Goal: Task Accomplishment & Management: Manage account settings

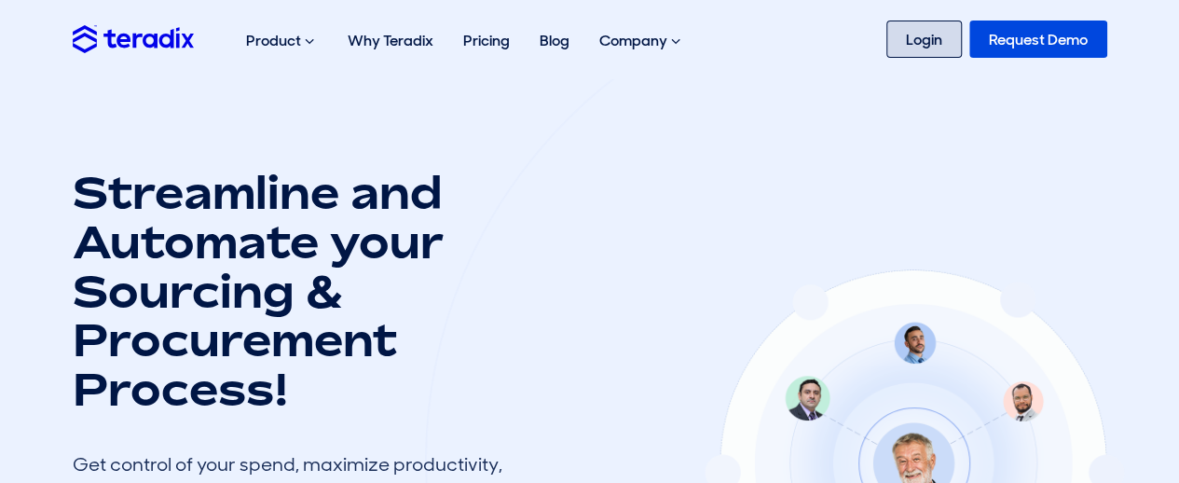
click at [928, 34] on link "Login" at bounding box center [925, 39] width 76 height 37
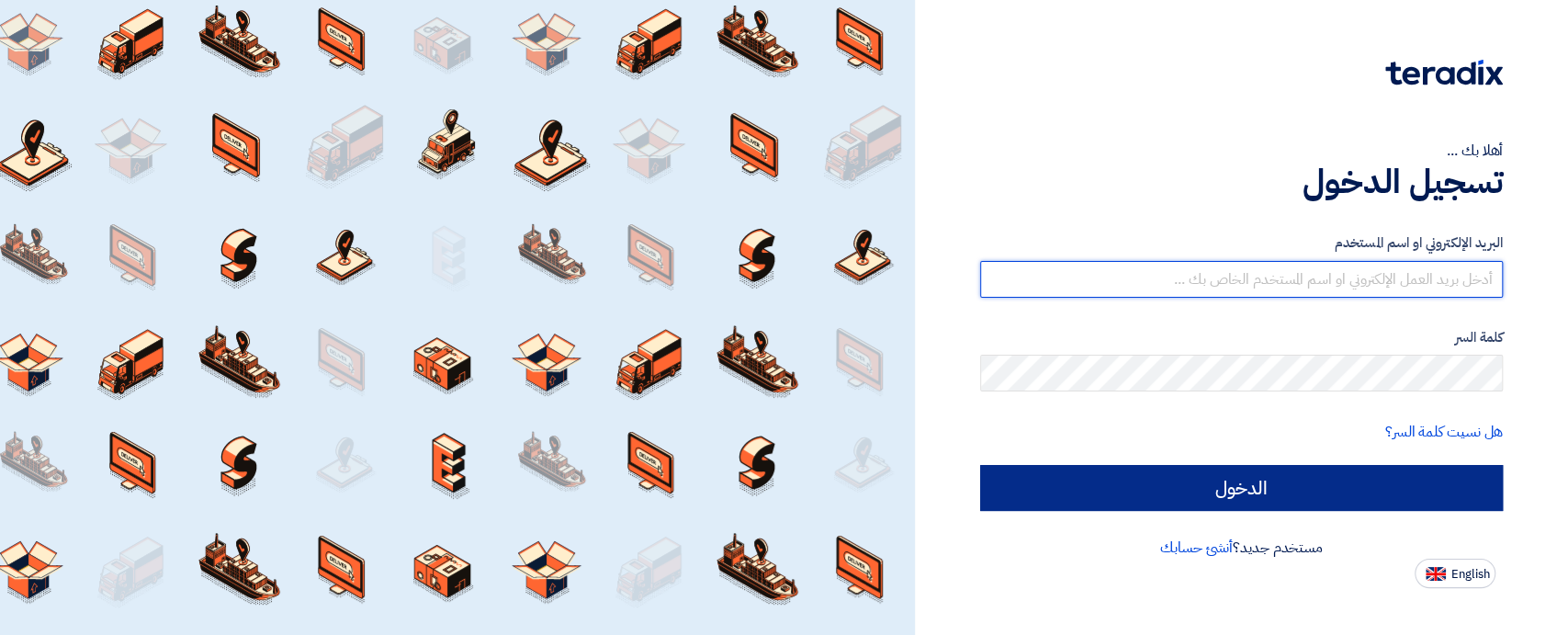
type input "[EMAIL_ADDRESS][DOMAIN_NAME]"
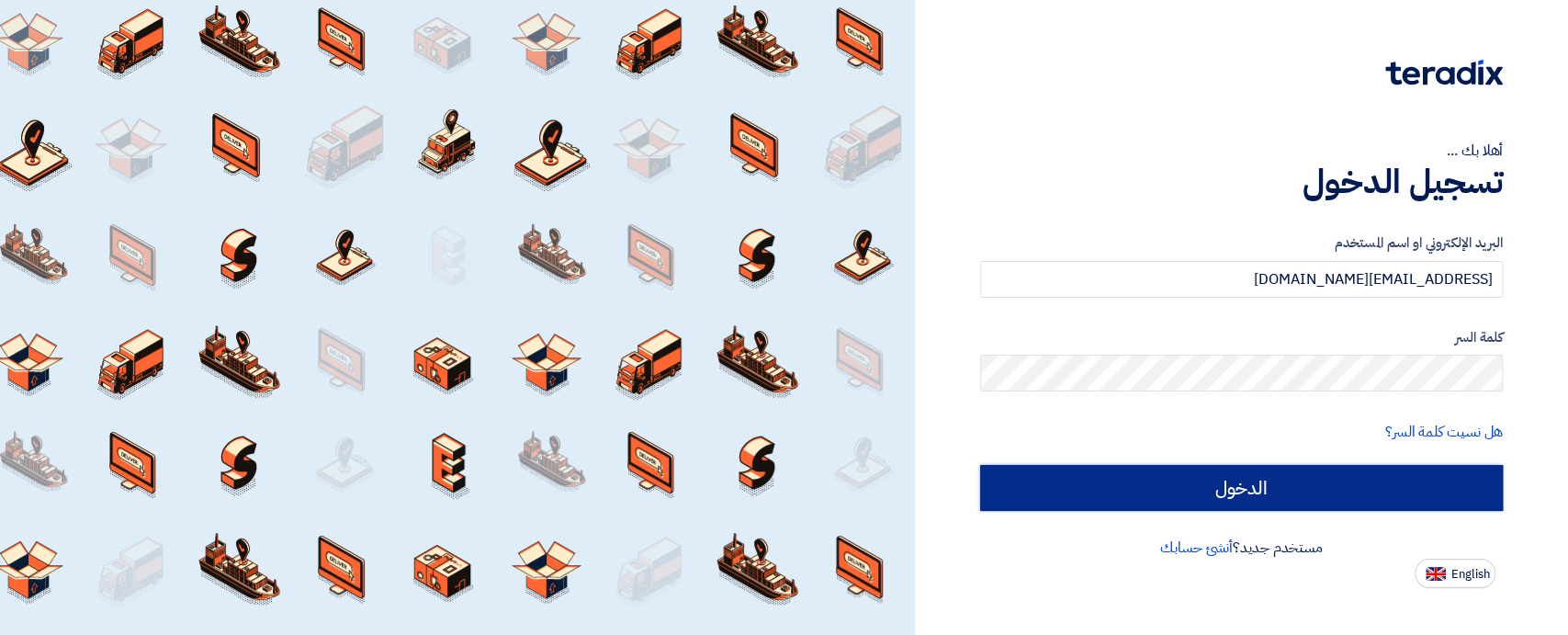
click at [1273, 482] on input "الدخول" at bounding box center [1242, 488] width 522 height 46
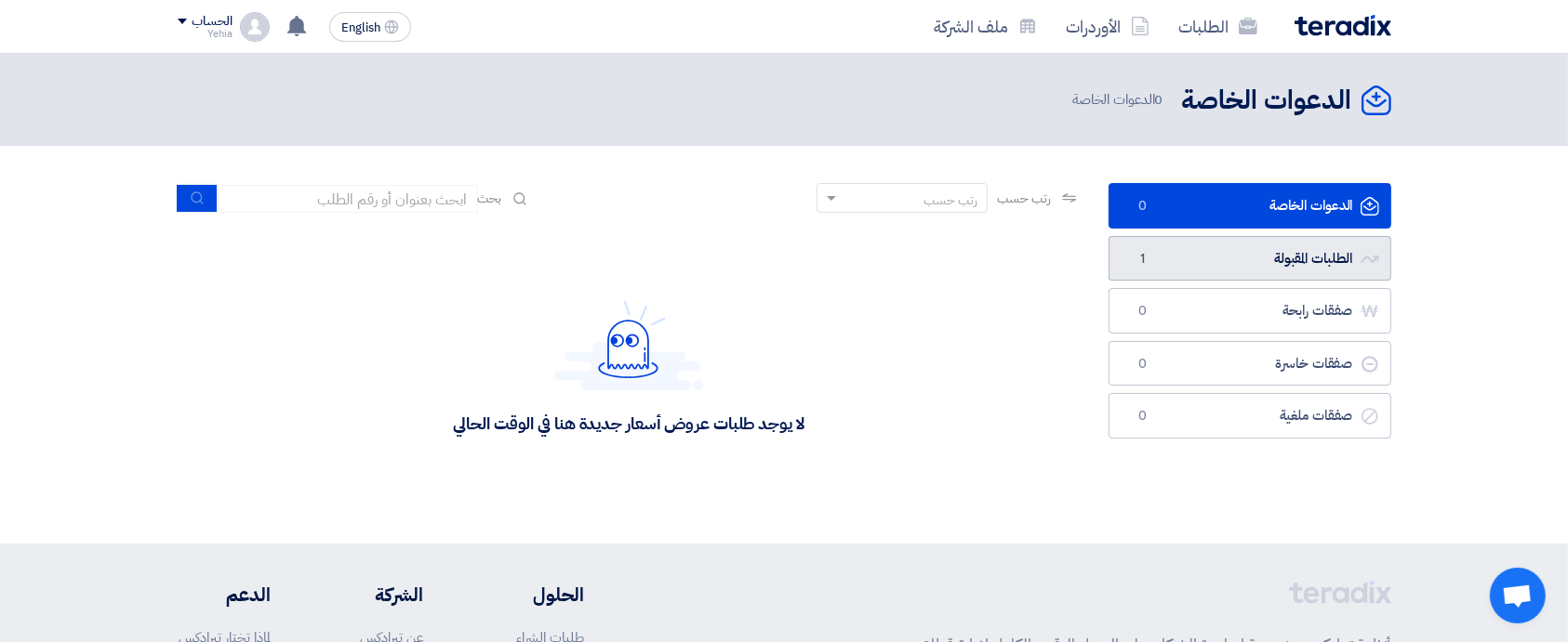
click at [1308, 249] on link "الطلبات المقبولة الطلبات المقبولة 1" at bounding box center [1249, 259] width 282 height 46
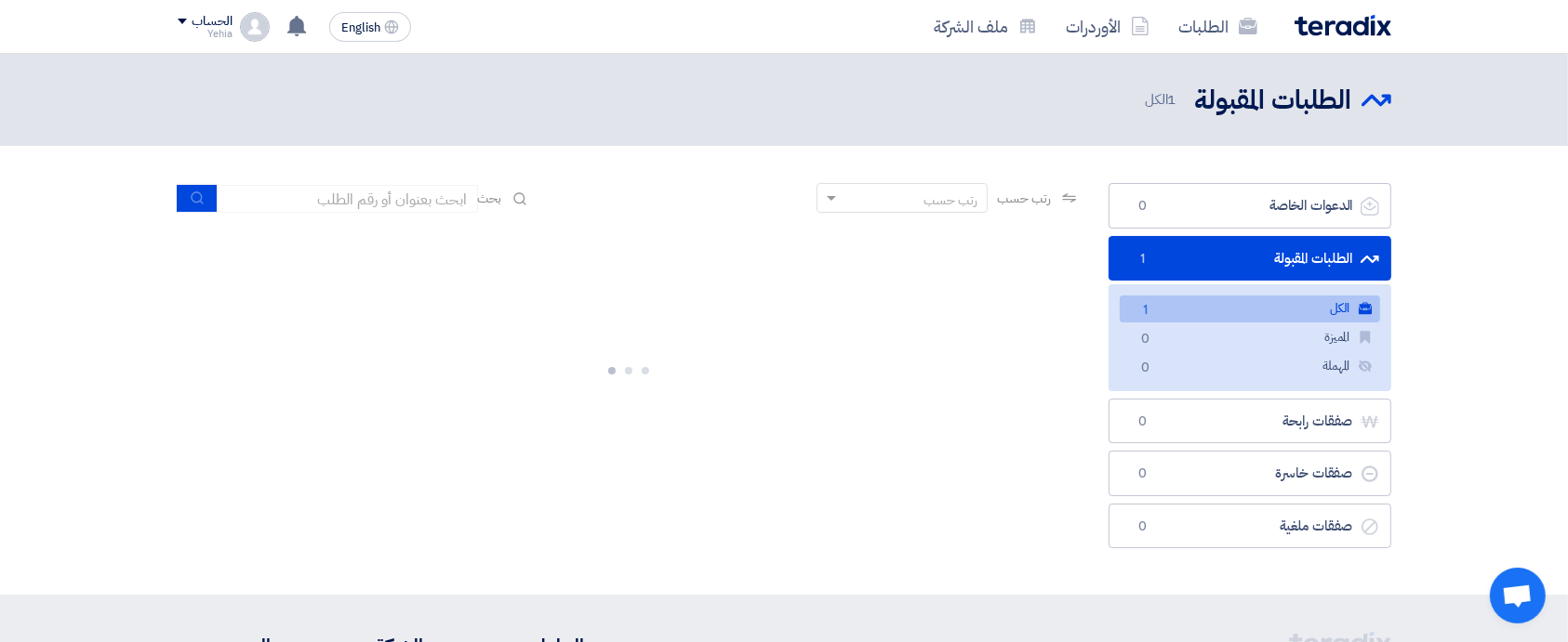
click at [1290, 315] on link "الكل الكل 1" at bounding box center [1250, 308] width 260 height 27
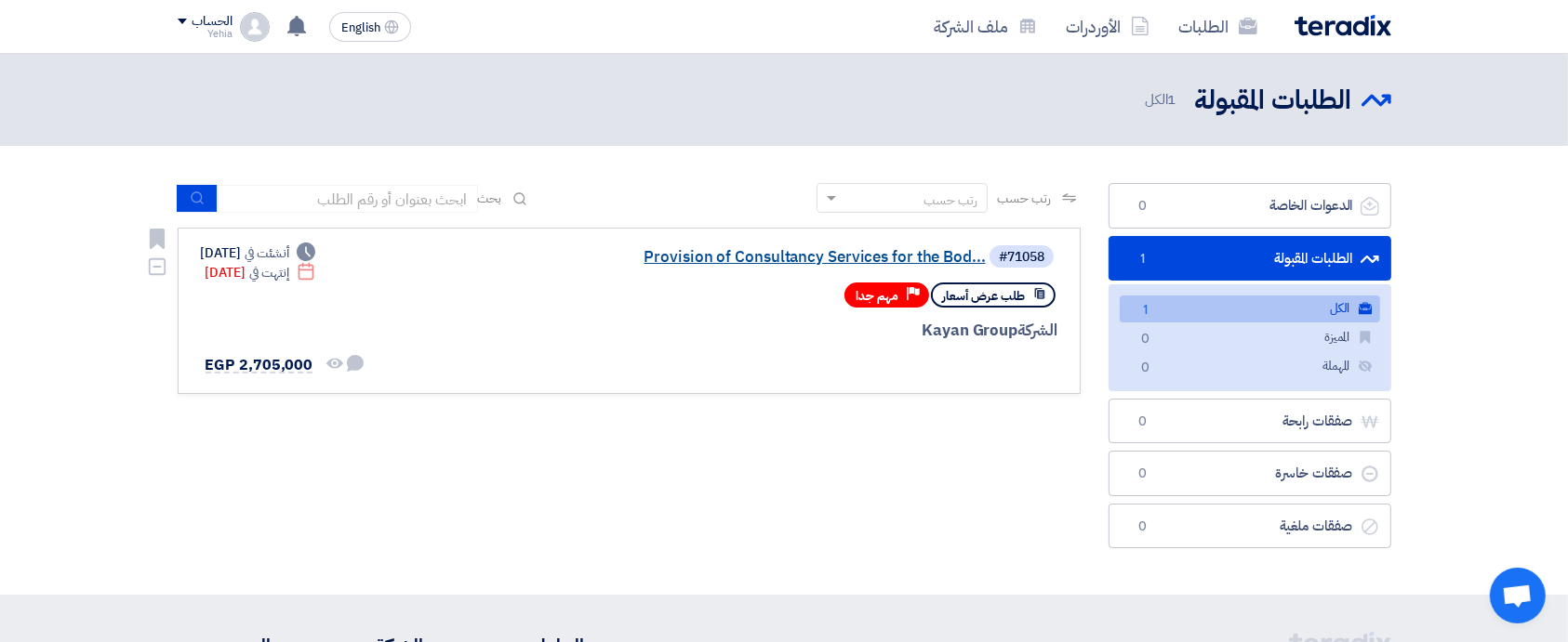
click at [877, 256] on link "Provision of Consultancy Services for the Bod..." at bounding box center [799, 257] width 372 height 17
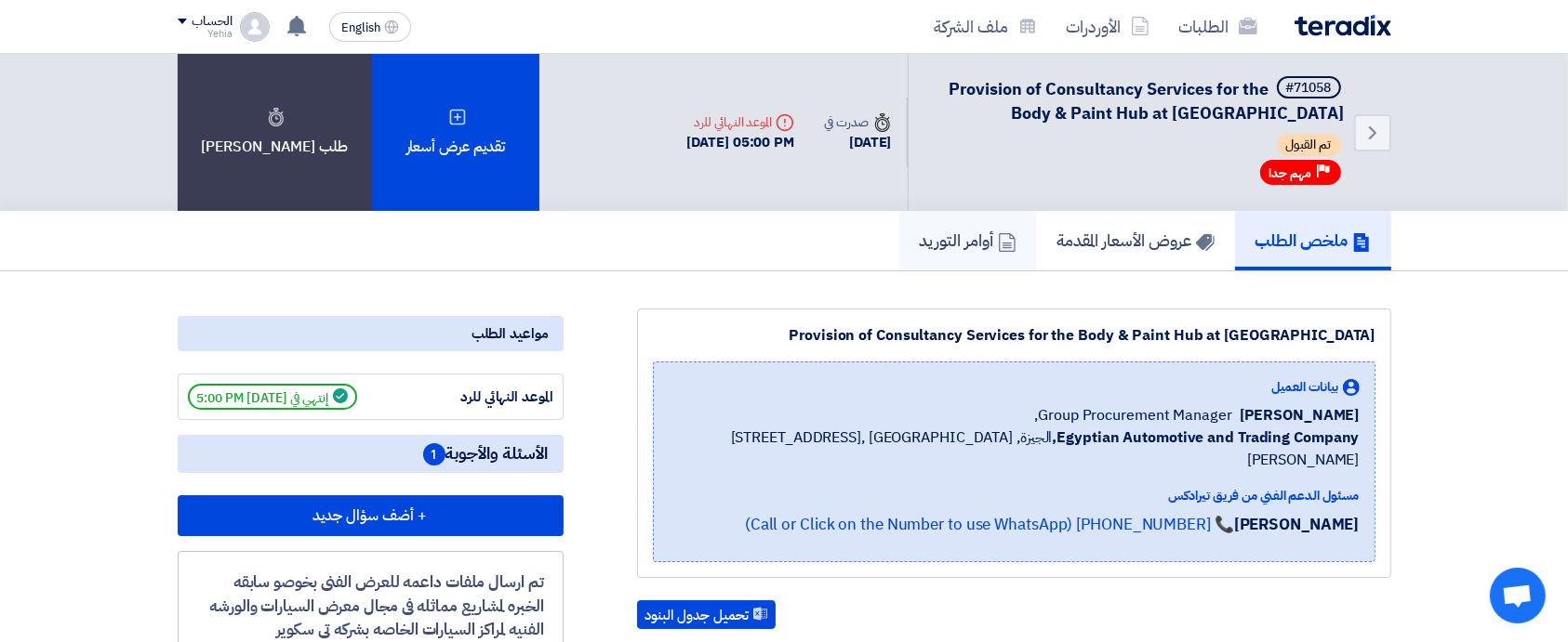
click at [968, 249] on h5 "أوامر التوريد" at bounding box center [968, 239] width 97 height 21
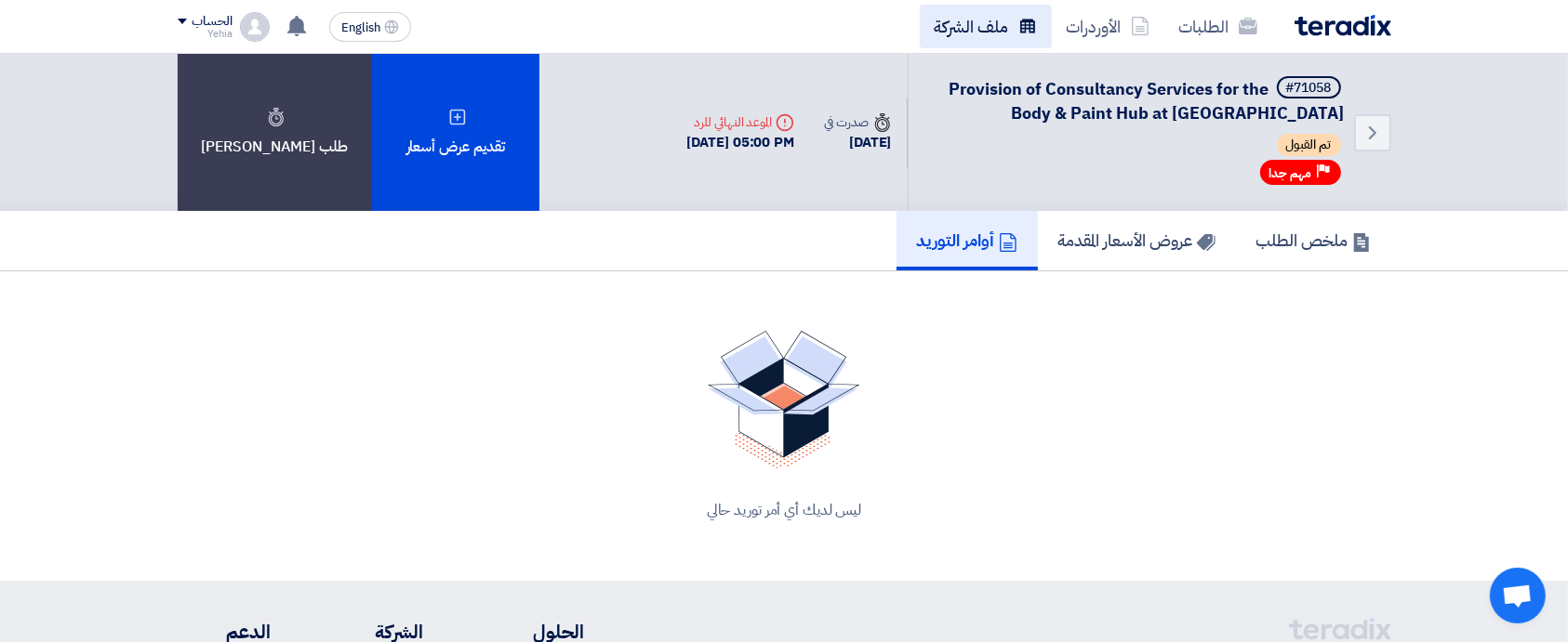
click at [989, 26] on link "ملف الشركة" at bounding box center [985, 27] width 132 height 44
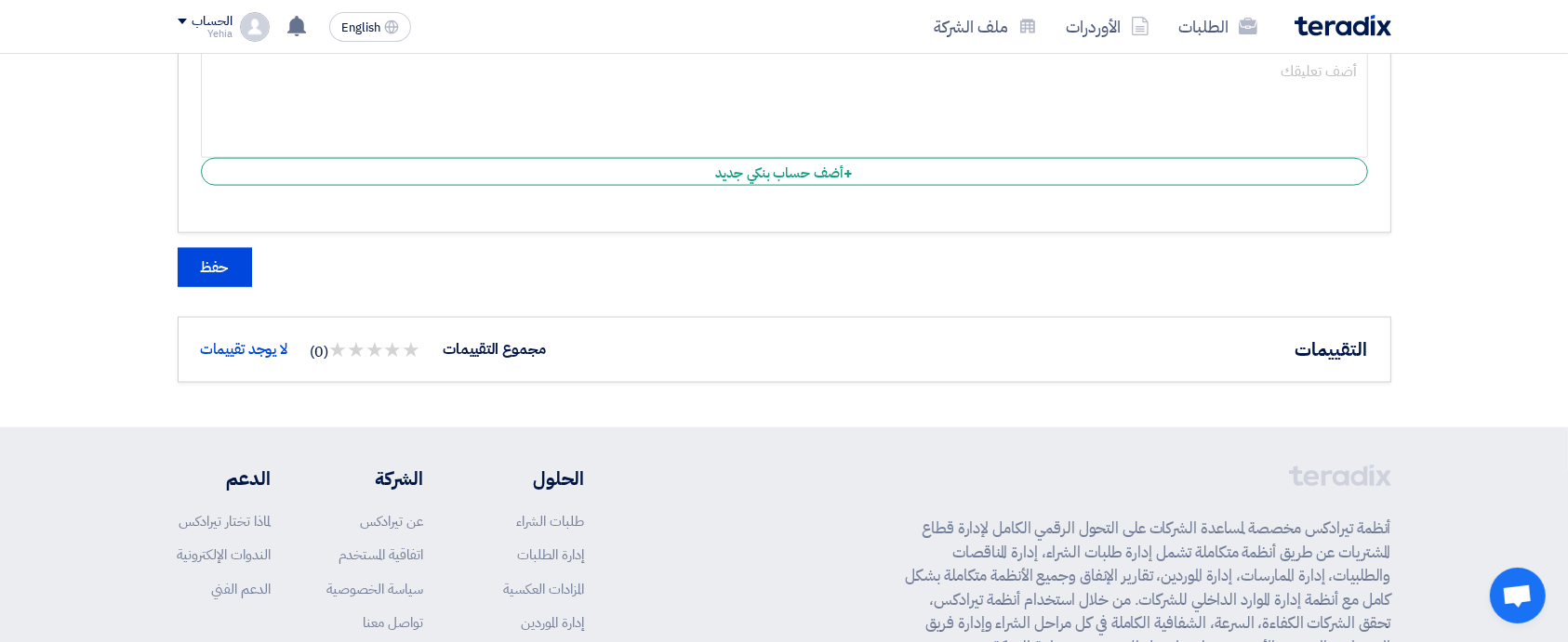
scroll to position [2603, 0]
click at [1215, 26] on link "الطلبات" at bounding box center [1218, 27] width 108 height 44
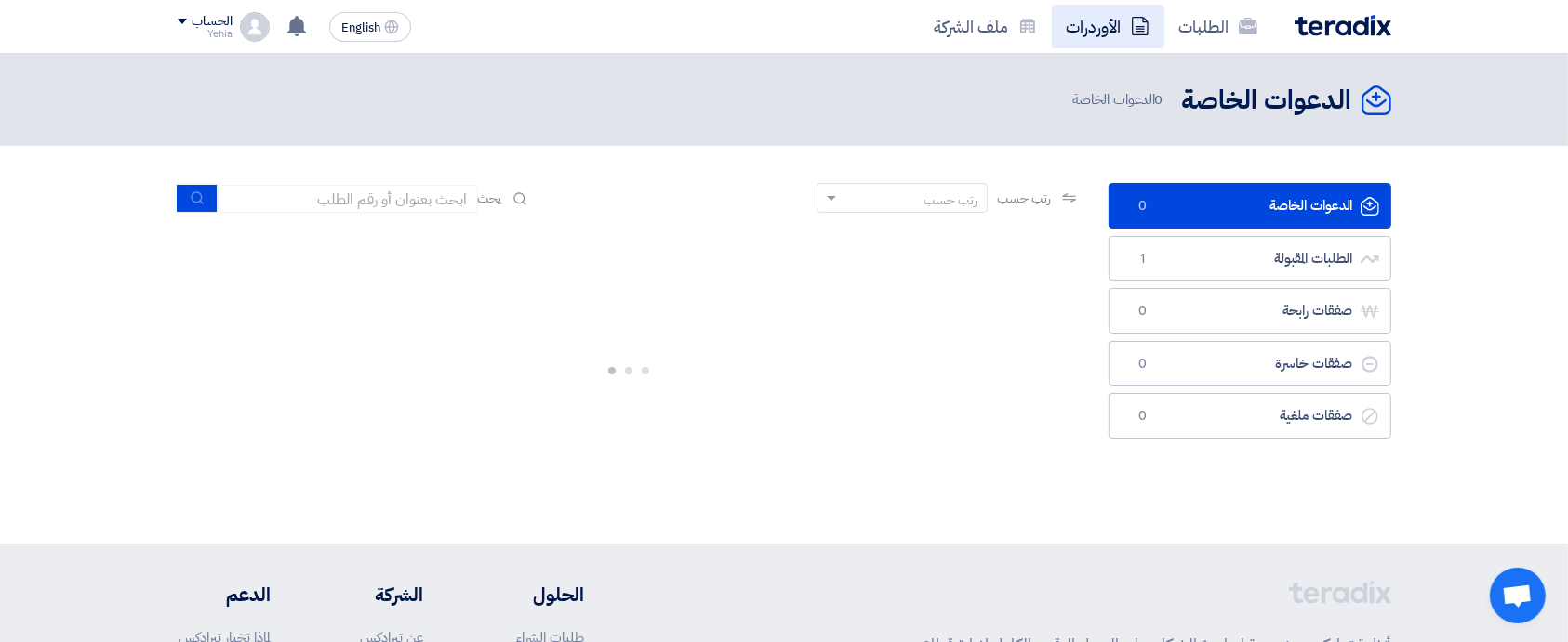
click at [1116, 25] on link "الأوردرات" at bounding box center [1107, 27] width 113 height 44
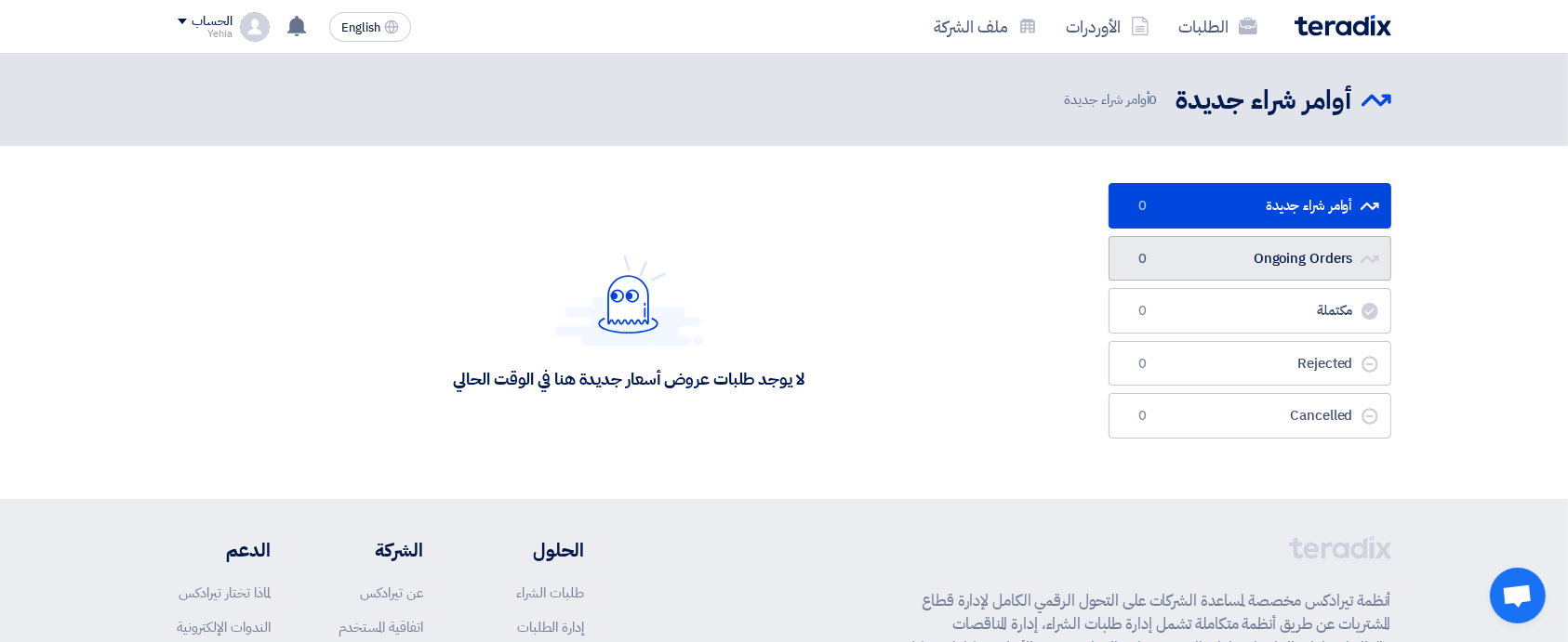
click at [1318, 250] on link "Ongoing Orders Ongoing Orders 0" at bounding box center [1249, 259] width 282 height 46
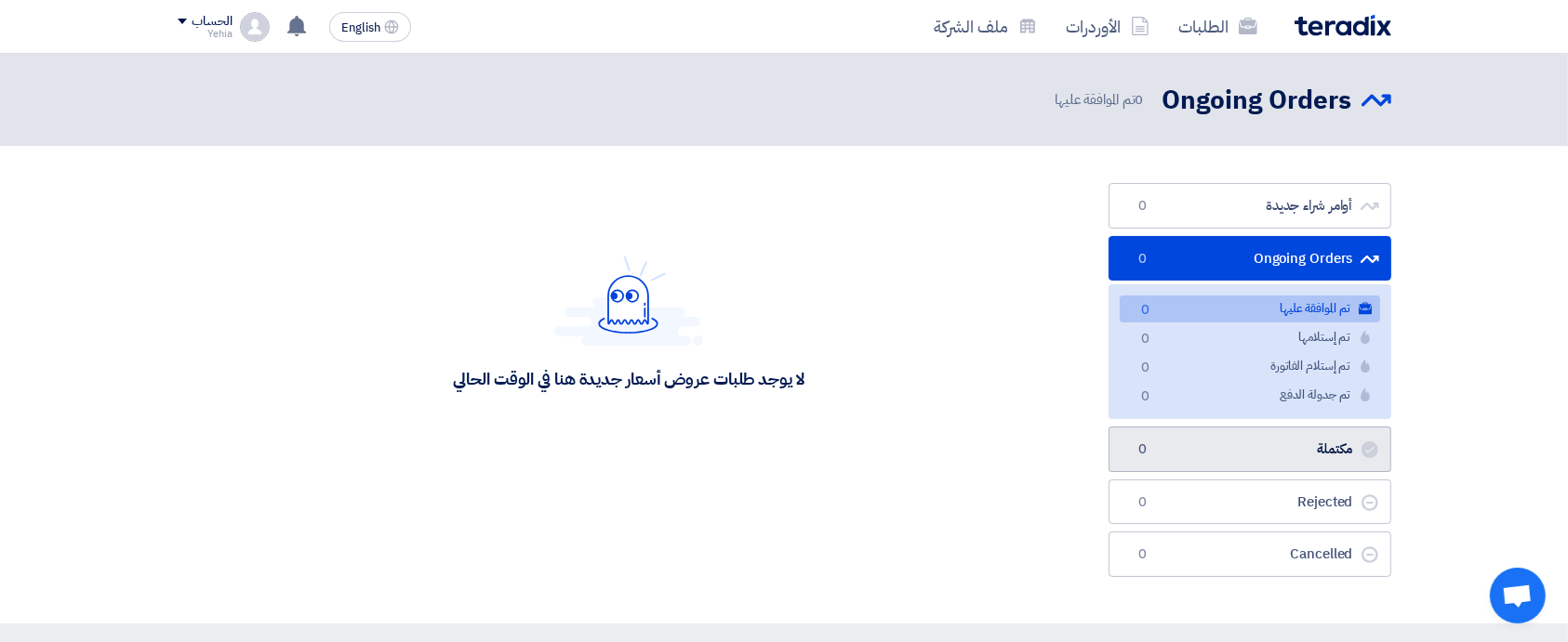
click at [1296, 448] on link "مكتملة مكتملة 0" at bounding box center [1249, 450] width 282 height 46
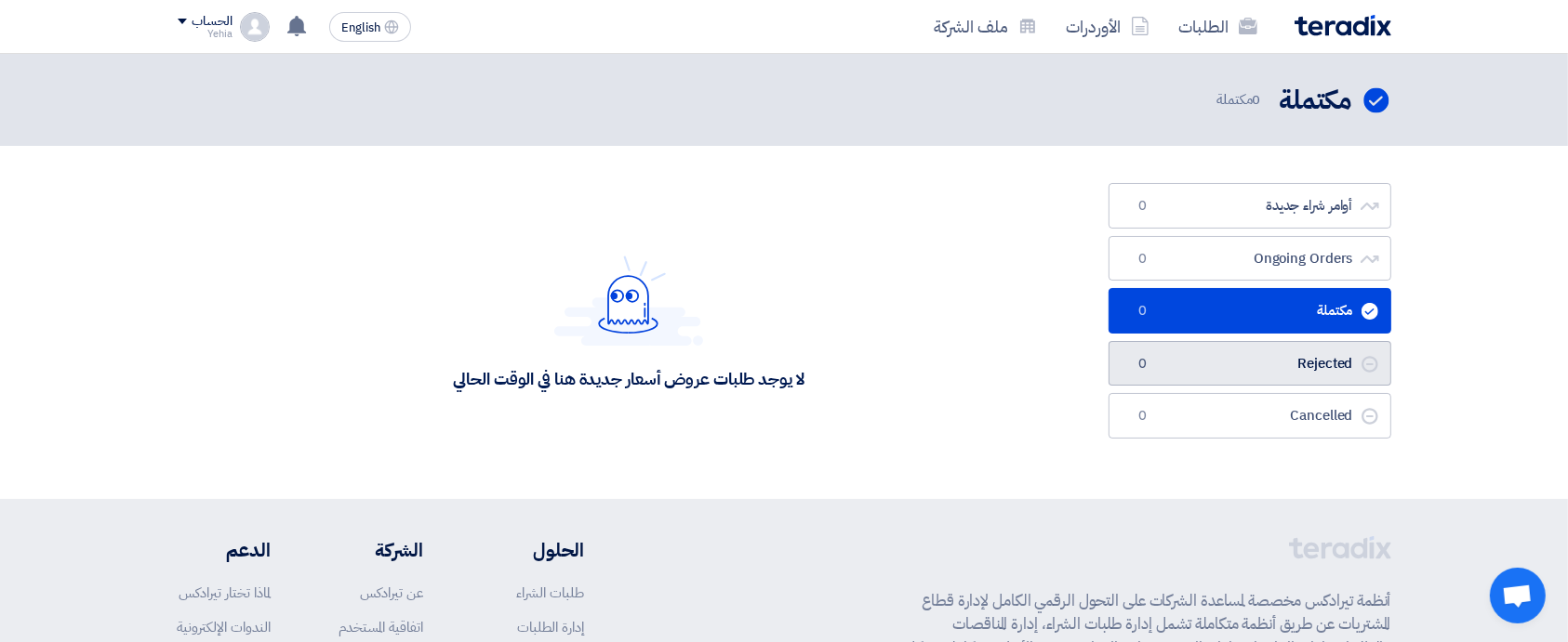
click at [1308, 372] on link "Rejected Rejected 0" at bounding box center [1249, 364] width 282 height 46
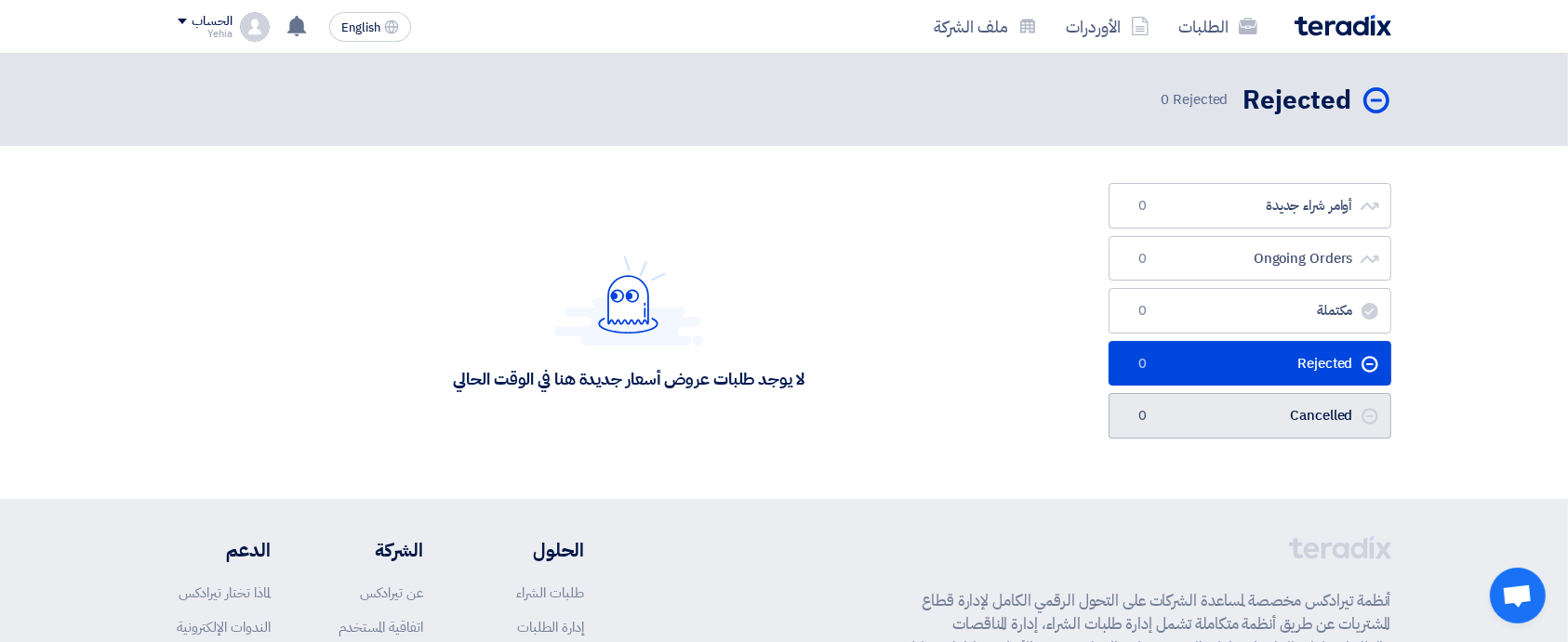
click at [1306, 413] on link "Cancelled Cancelled 0" at bounding box center [1249, 416] width 282 height 46
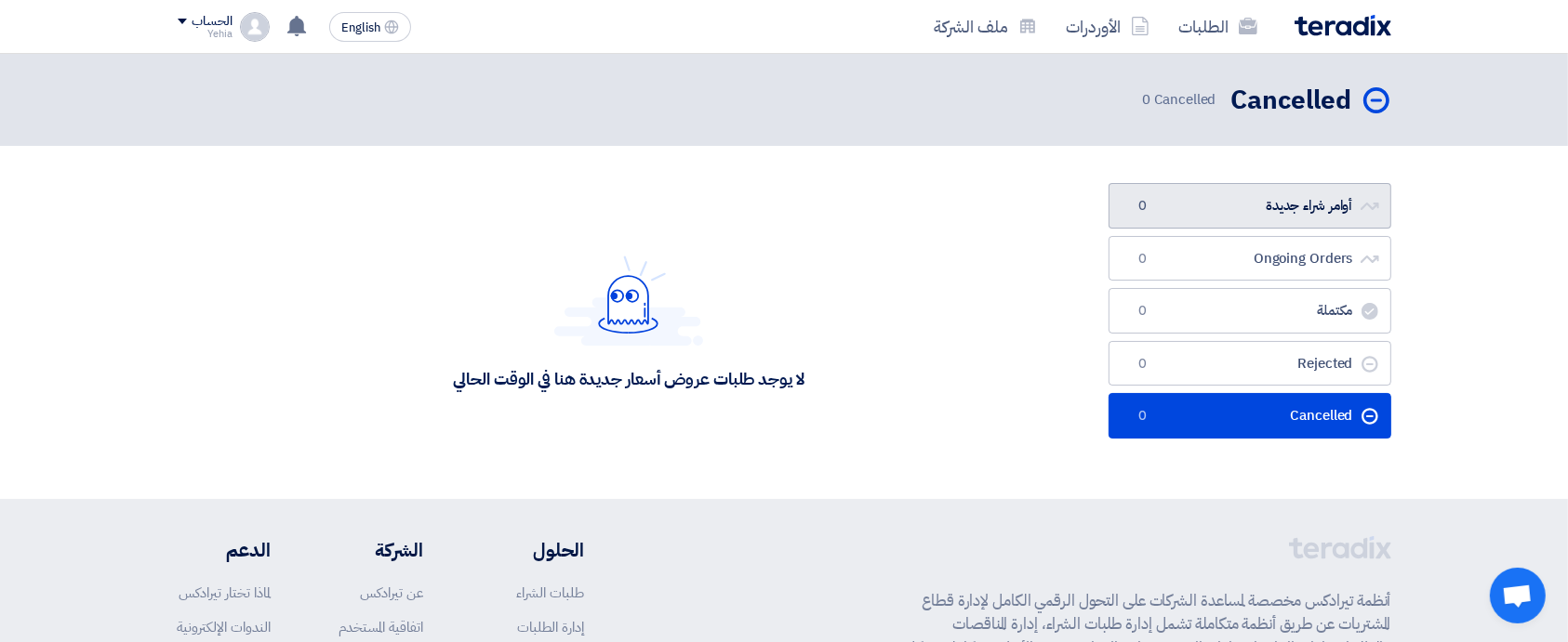
click at [1305, 213] on link "أوامر شراء جديدة أوامر شراء جديدة 0" at bounding box center [1249, 206] width 282 height 46
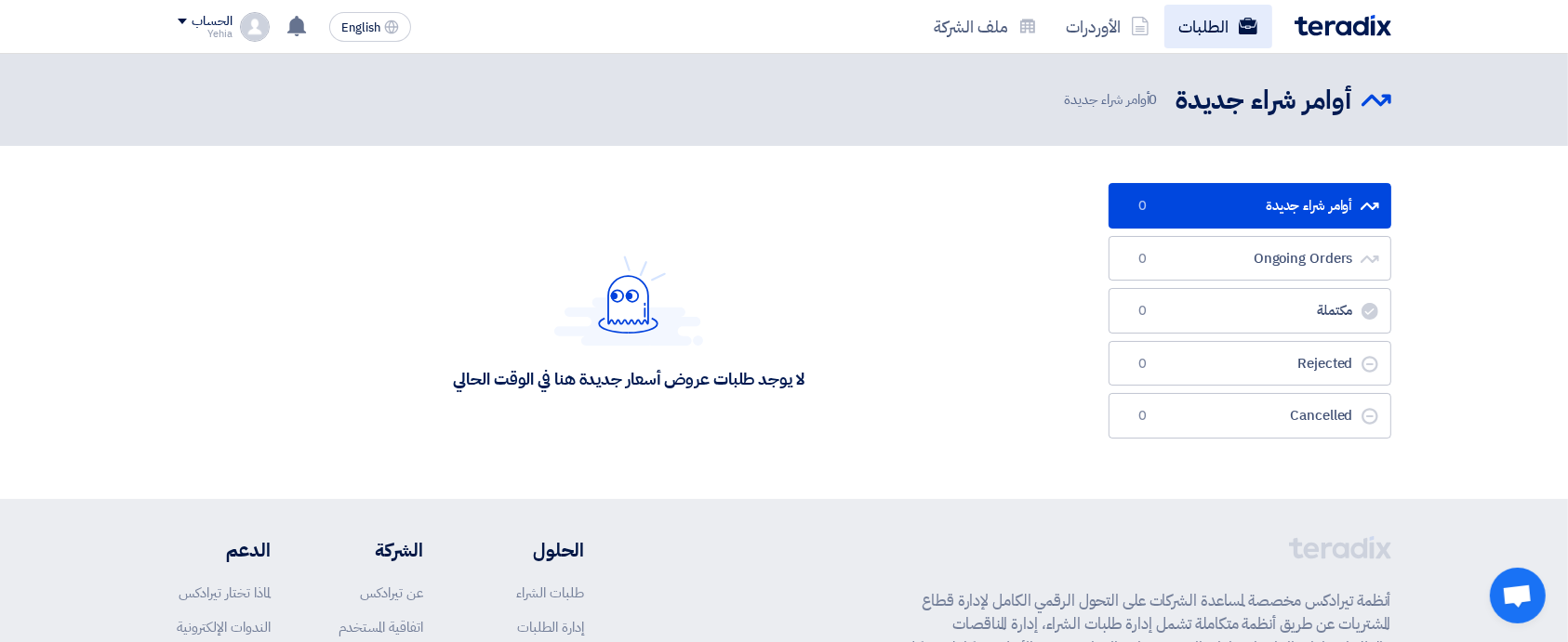
click at [1202, 27] on link "الطلبات" at bounding box center [1218, 27] width 108 height 44
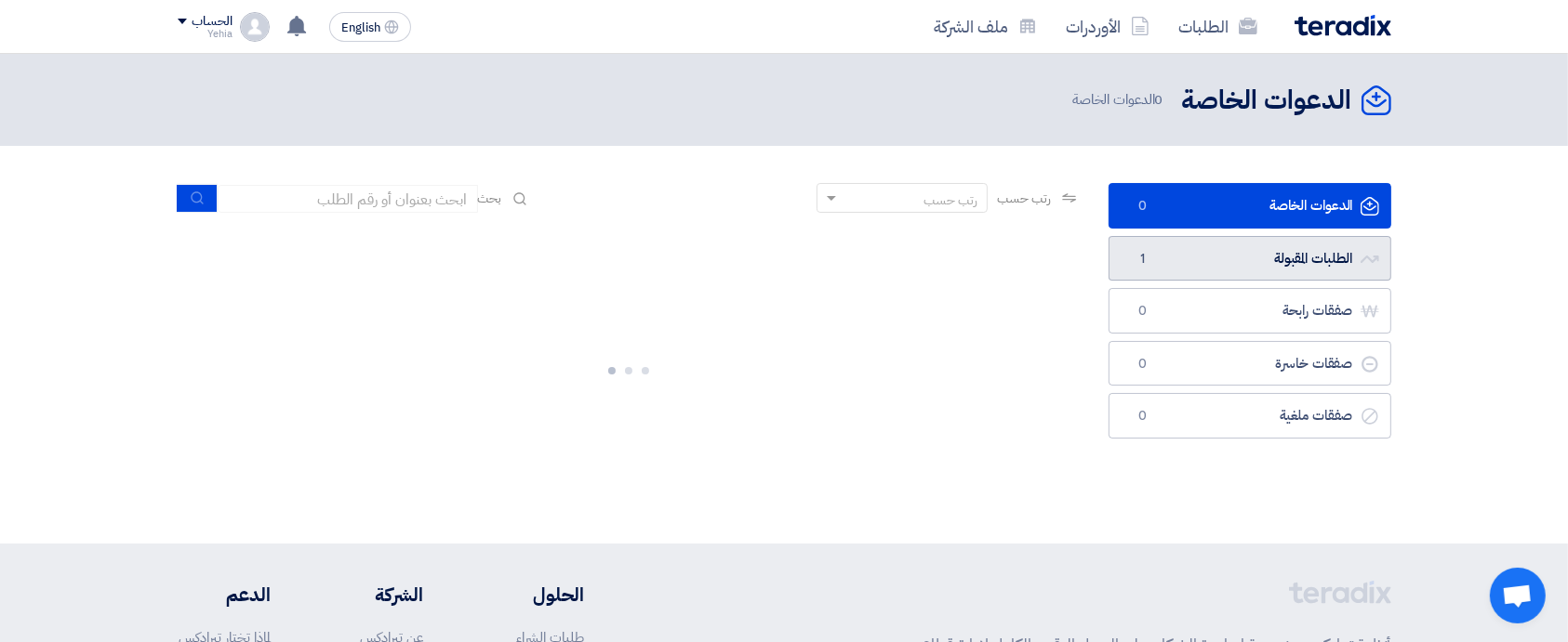
click at [1267, 264] on link "الطلبات المقبولة الطلبات المقبولة 1" at bounding box center [1249, 259] width 282 height 46
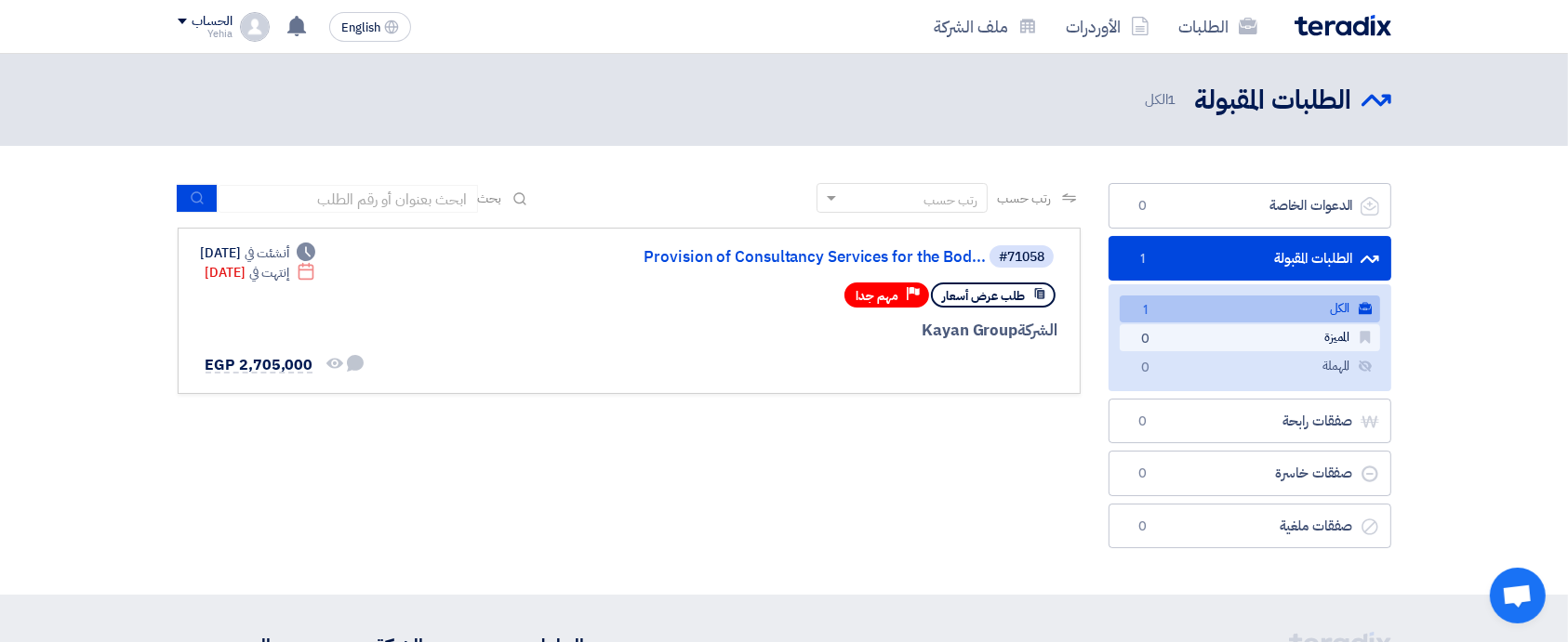
click at [1286, 337] on link "المميزة المميزة 0" at bounding box center [1250, 337] width 260 height 27
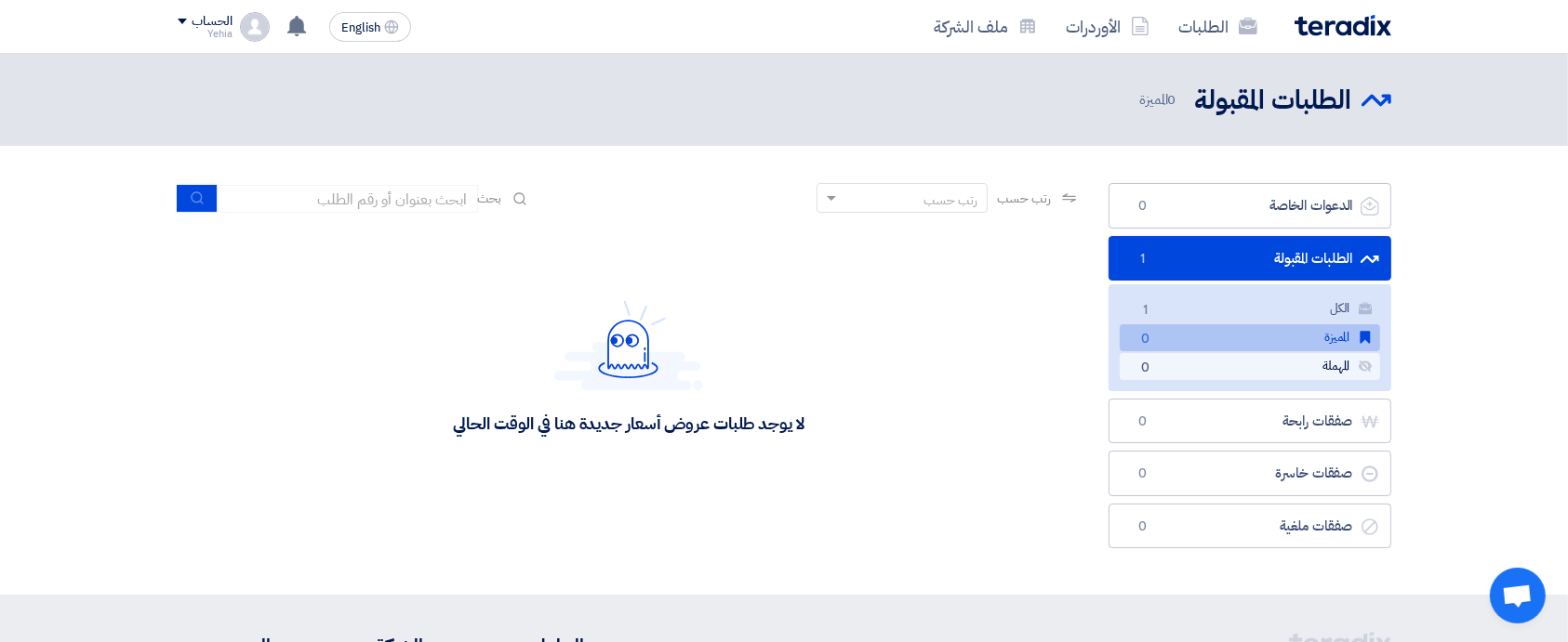
click at [1287, 361] on link "المهملة المهملة 0" at bounding box center [1250, 366] width 260 height 27
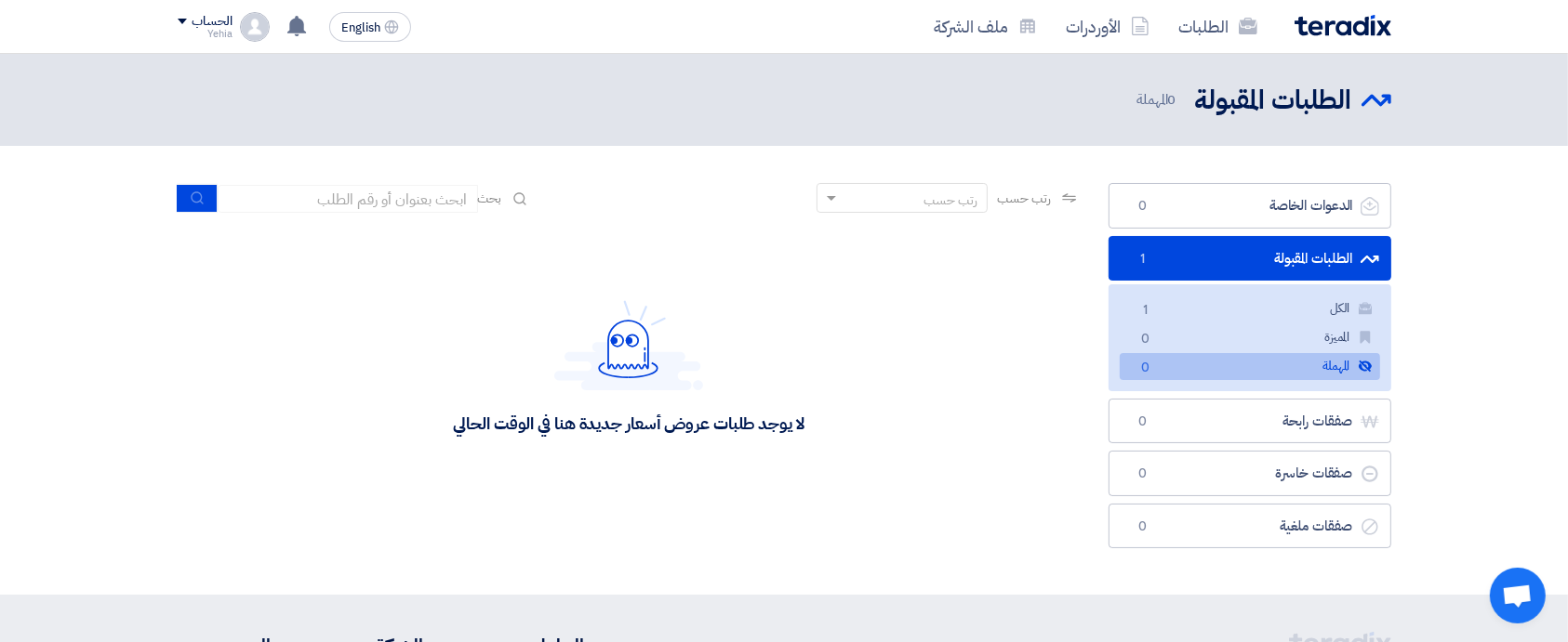
click at [1295, 293] on ul "الكل الكل 1 المميزة المميزة 0 المهملة المهملة 0" at bounding box center [1249, 337] width 282 height 106
click at [1295, 298] on link "الكل الكل 1" at bounding box center [1250, 308] width 260 height 27
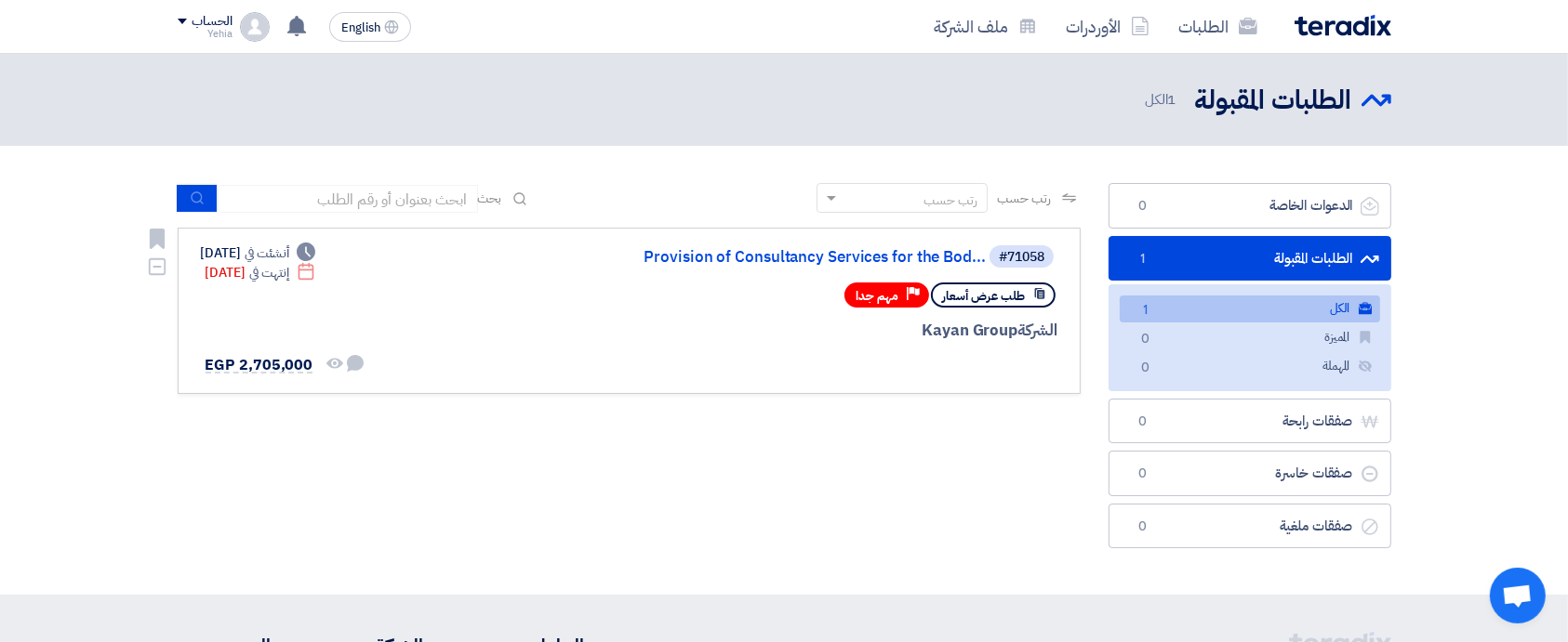
click at [986, 333] on div "الشركة Kayan Group" at bounding box center [834, 331] width 447 height 24
click at [1348, 18] on img at bounding box center [1343, 25] width 97 height 21
